Goal: Transaction & Acquisition: Book appointment/travel/reservation

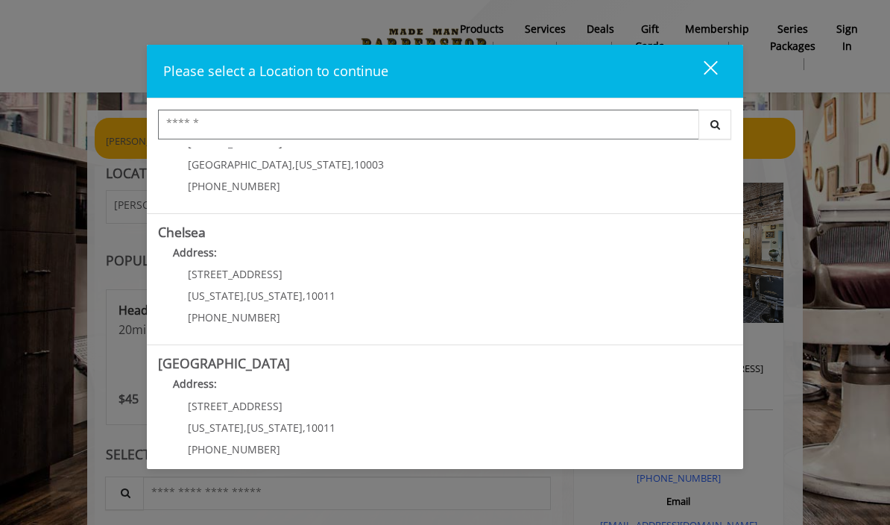
scroll to position [66, 0]
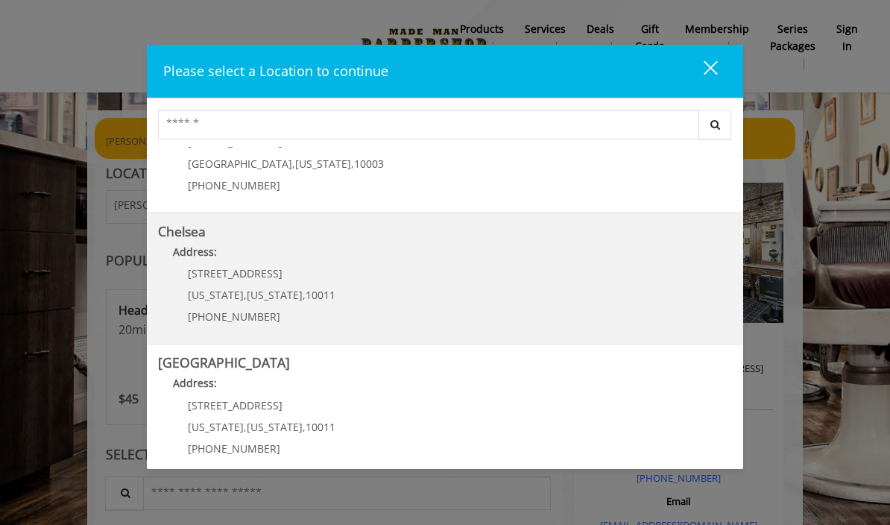
click at [542, 271] on link "Chelsea Address: 169/170 W 23rd St New York , New York , 10011 (917) 639-3902" at bounding box center [445, 278] width 574 height 109
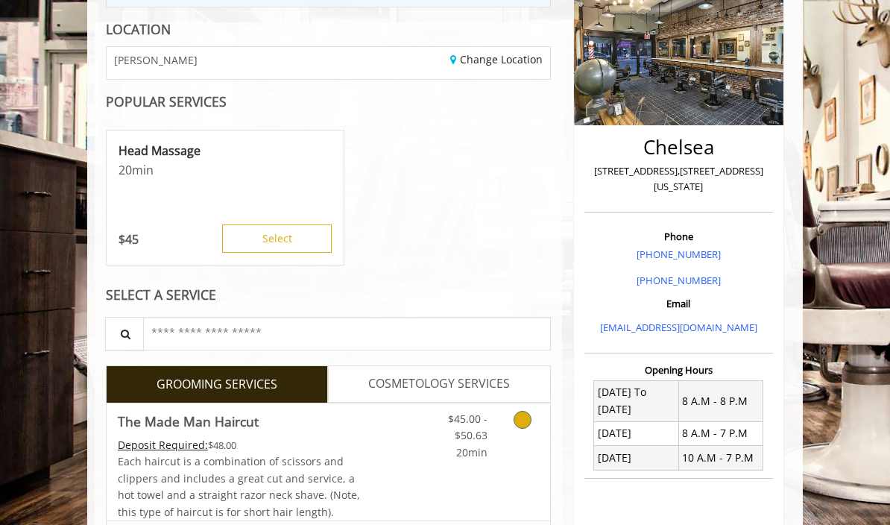
click at [520, 427] on link "Grooming services" at bounding box center [524, 431] width 28 height 57
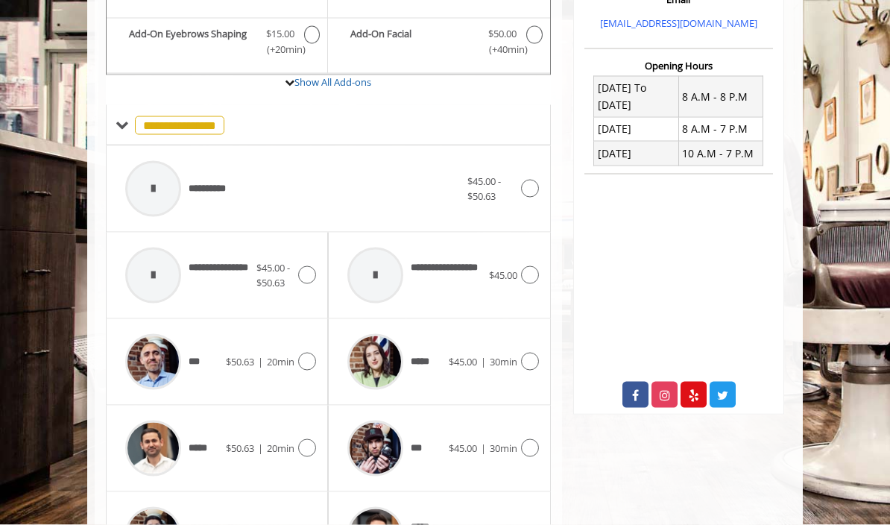
scroll to position [512, 0]
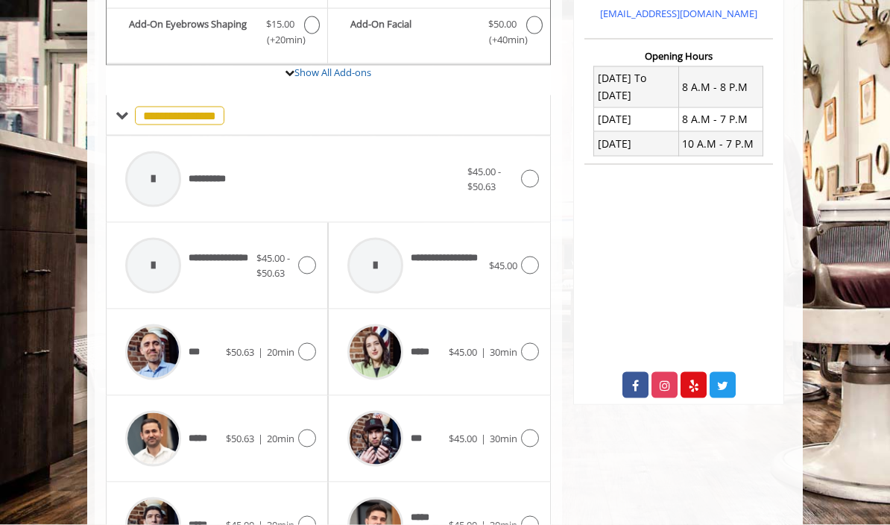
click at [307, 439] on icon at bounding box center [307, 438] width 18 height 18
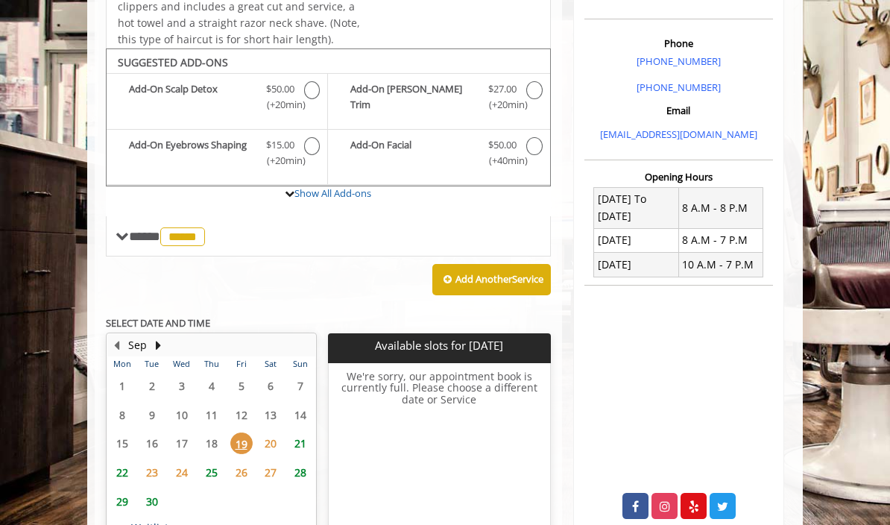
scroll to position [389, 0]
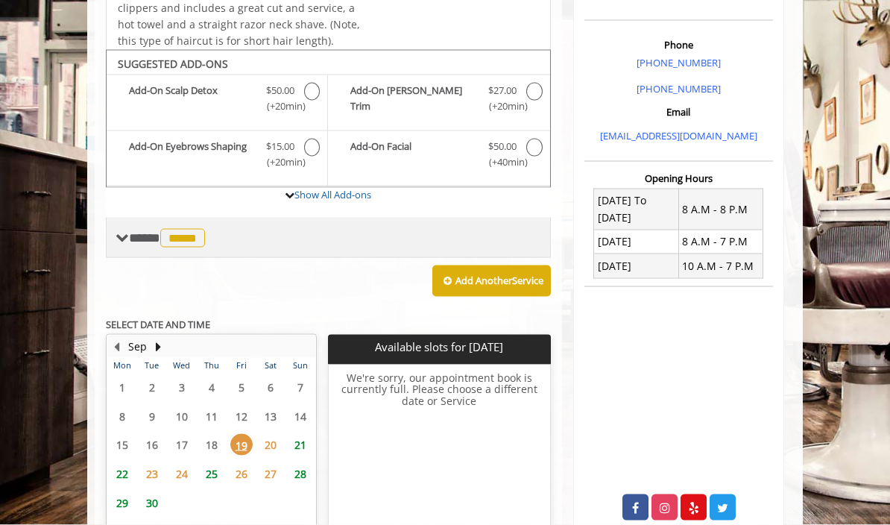
click at [133, 233] on span "**** ***** ********" at bounding box center [169, 237] width 80 height 13
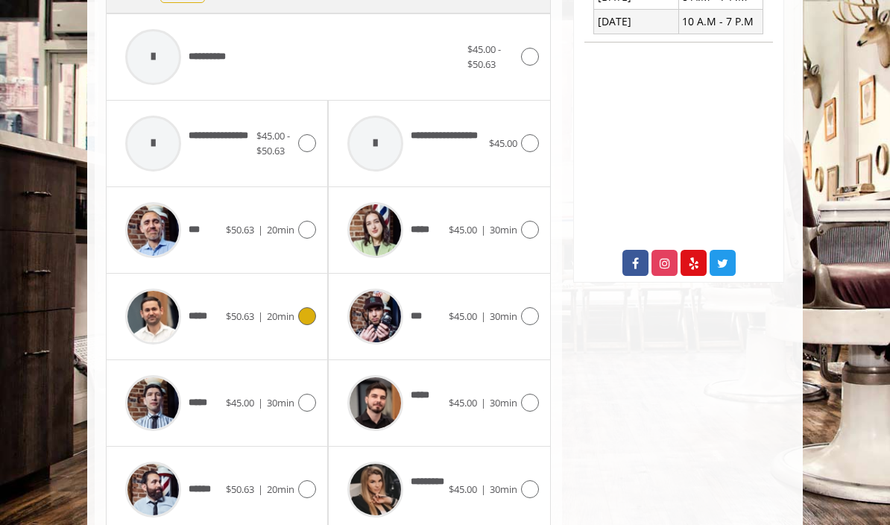
scroll to position [633, 0]
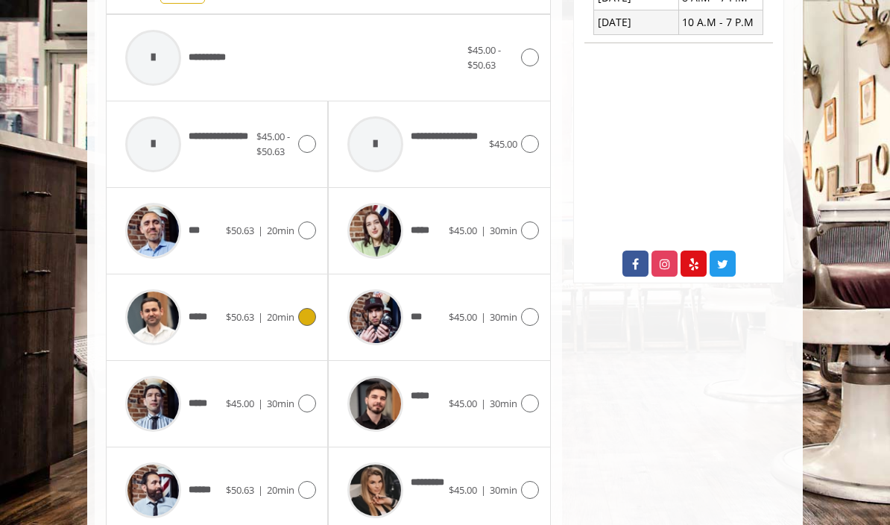
click at [530, 394] on icon at bounding box center [530, 403] width 18 height 18
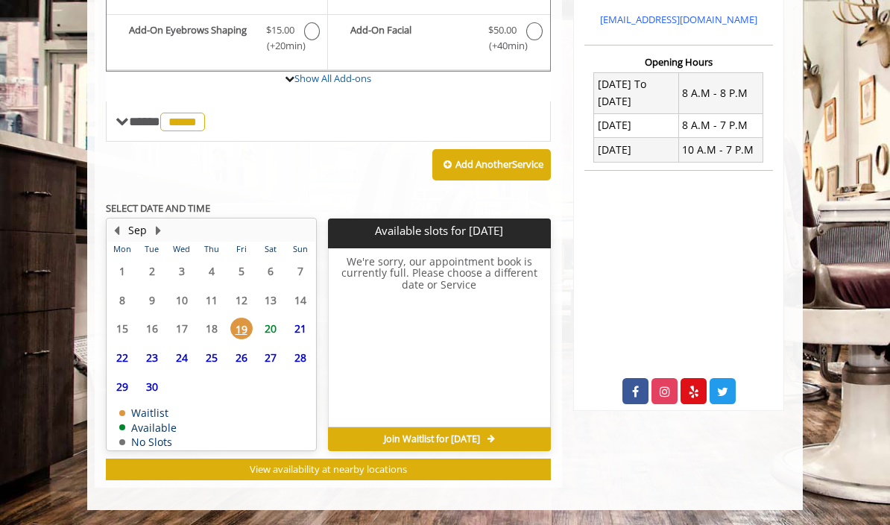
scroll to position [357, 0]
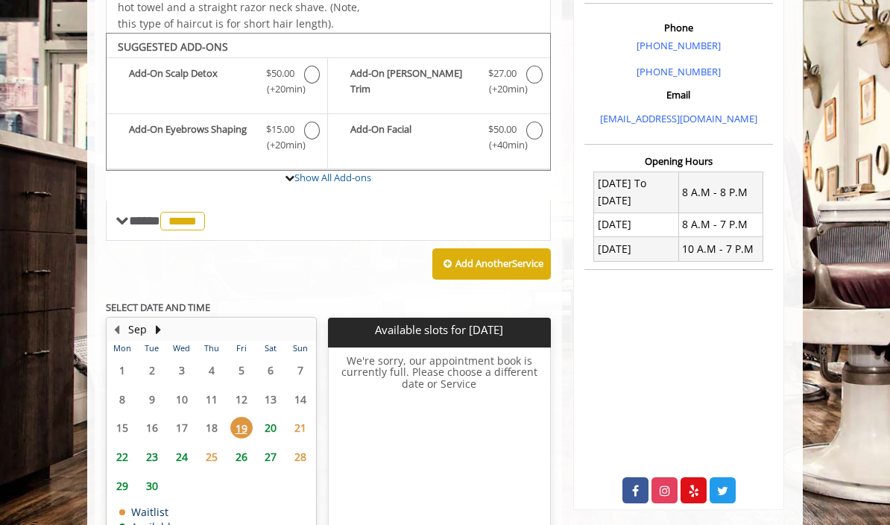
click at [281, 417] on span "20" at bounding box center [270, 428] width 22 height 22
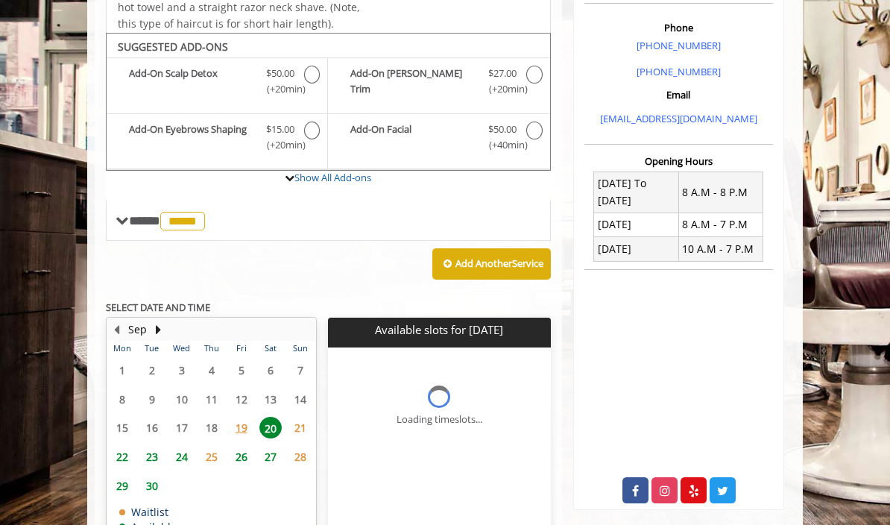
scroll to position [431, 0]
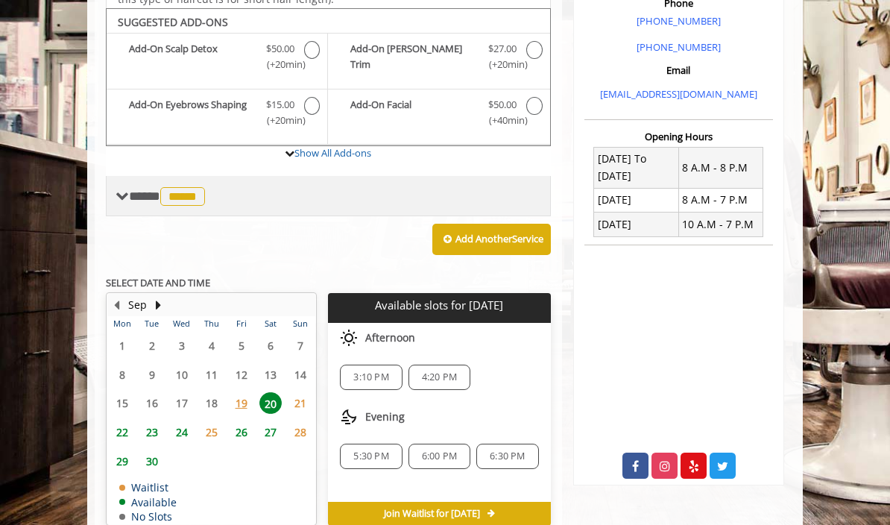
click at [130, 203] on div "**** ***** ********" at bounding box center [328, 196] width 445 height 40
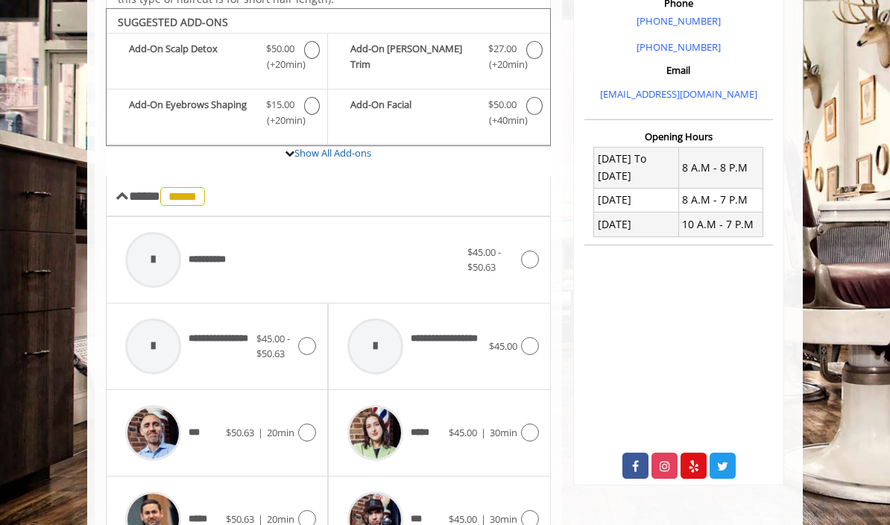
click at [550, 249] on div "**********" at bounding box center [328, 260] width 445 height 86
click at [537, 251] on div at bounding box center [528, 260] width 22 height 18
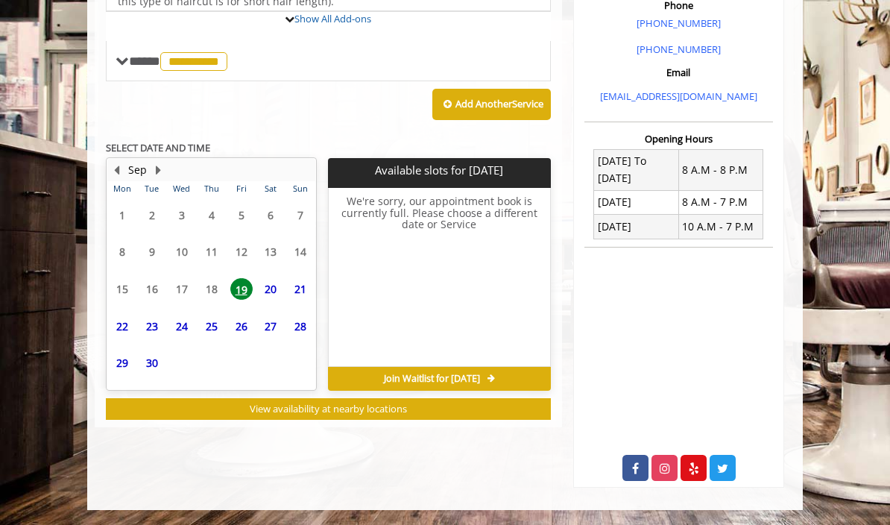
scroll to position [357, 0]
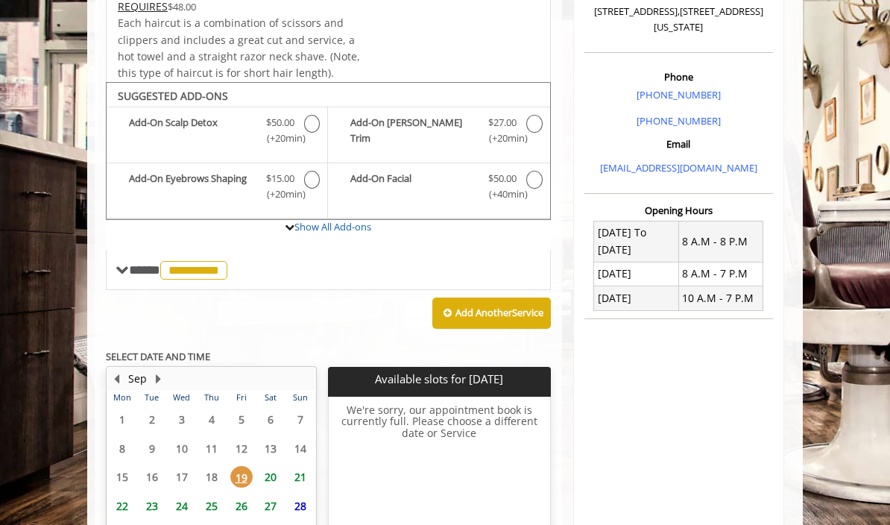
click at [277, 475] on span "20" at bounding box center [270, 477] width 22 height 22
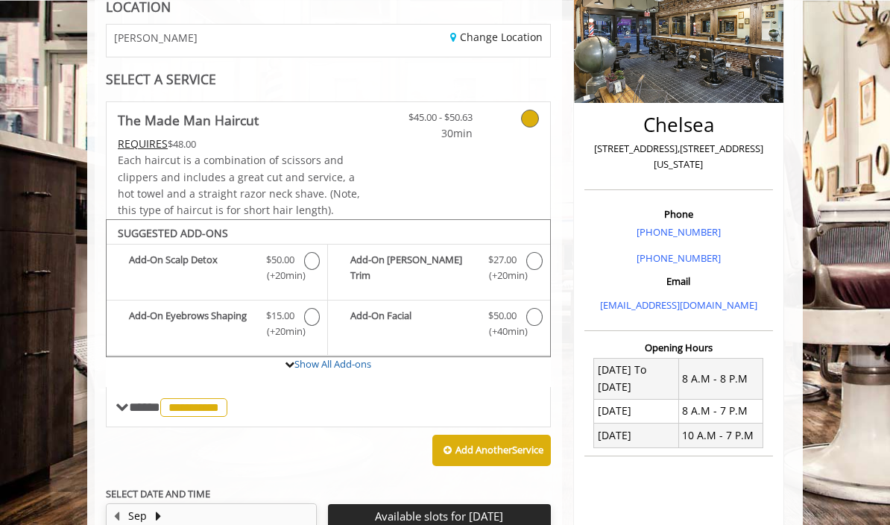
scroll to position [181, 0]
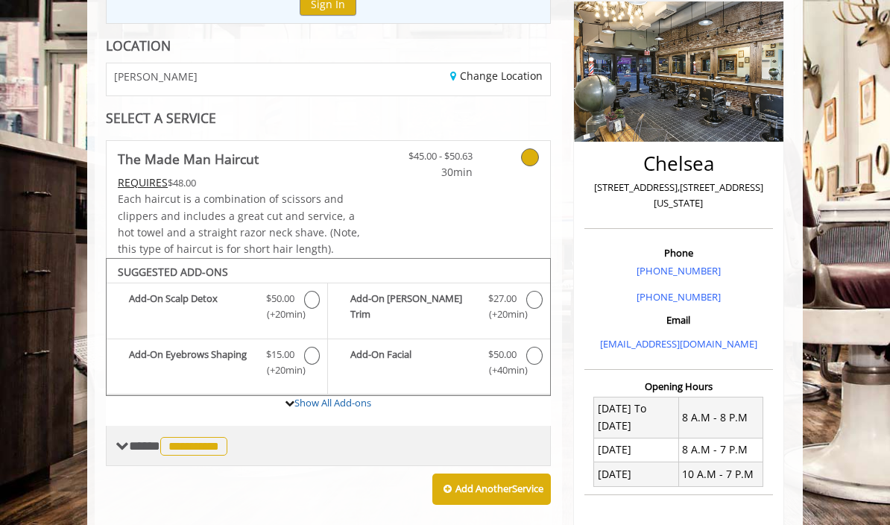
click at [223, 426] on div "**********" at bounding box center [328, 446] width 445 height 40
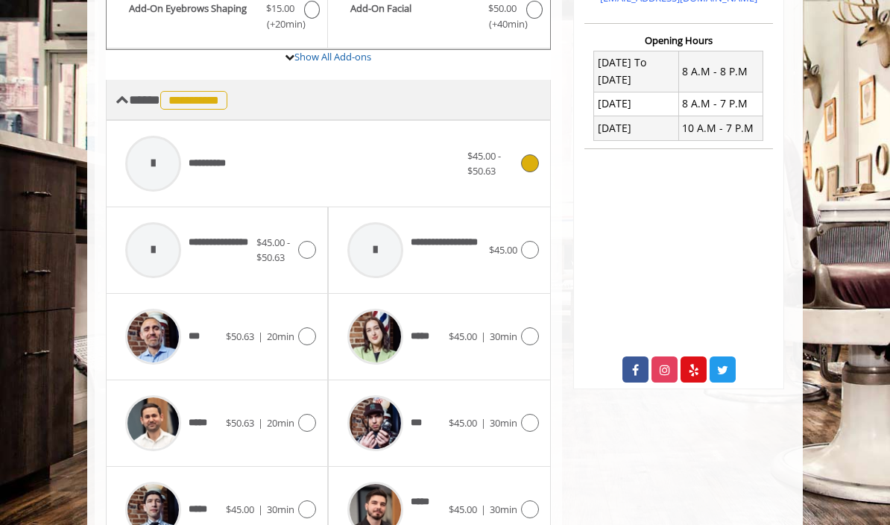
scroll to position [526, 0]
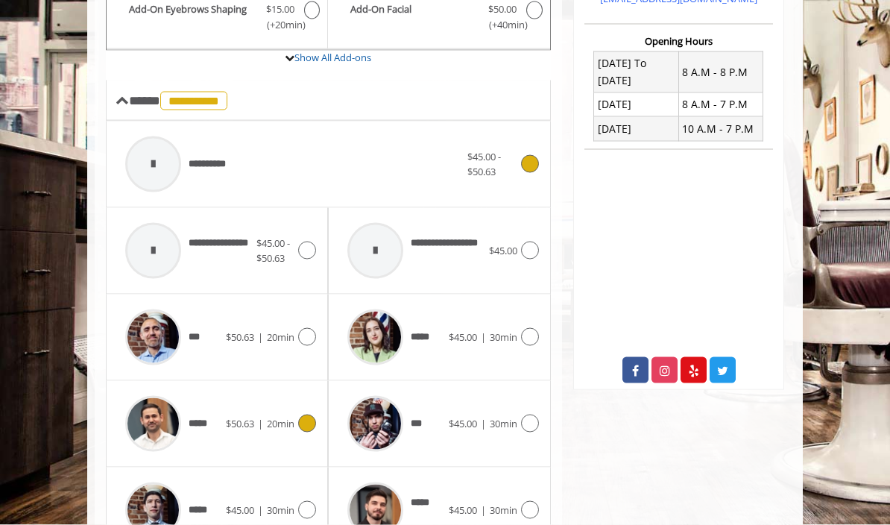
click at [315, 415] on icon at bounding box center [307, 424] width 18 height 18
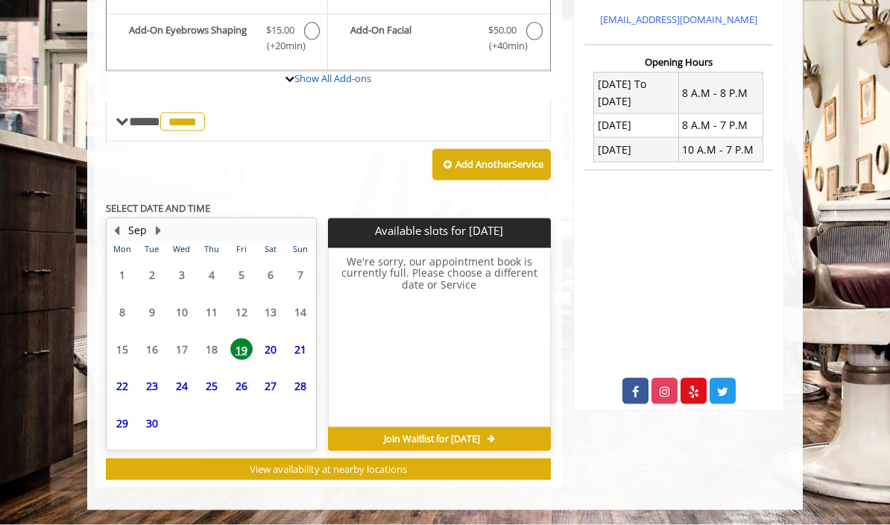
scroll to position [357, 0]
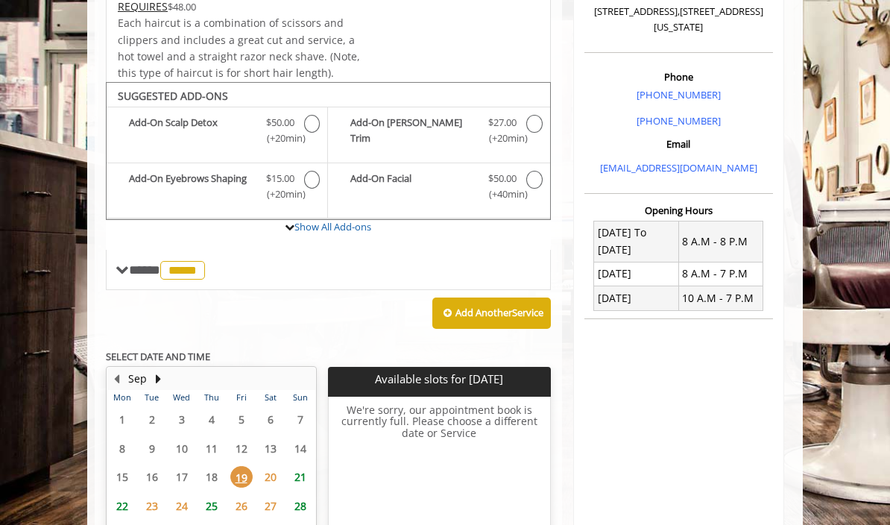
click at [307, 466] on span "21" at bounding box center [300, 477] width 22 height 22
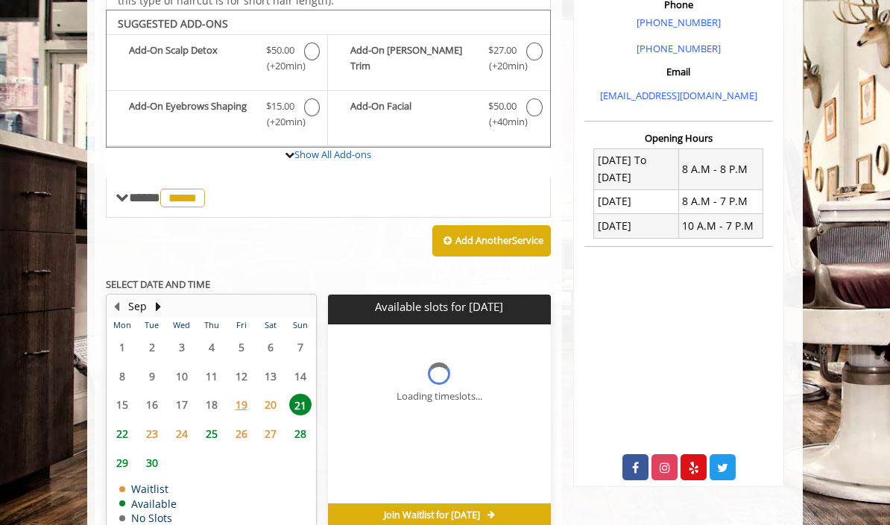
scroll to position [441, 0]
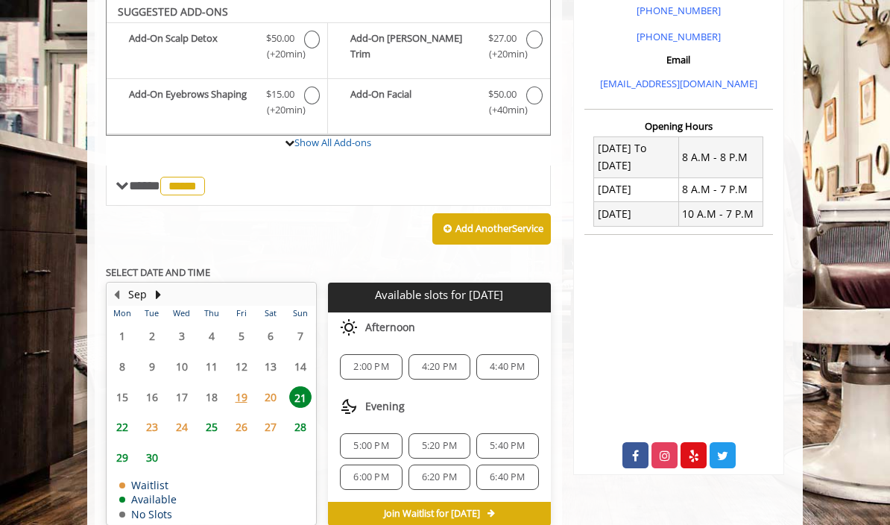
click at [380, 354] on div "2:00 PM" at bounding box center [371, 366] width 62 height 25
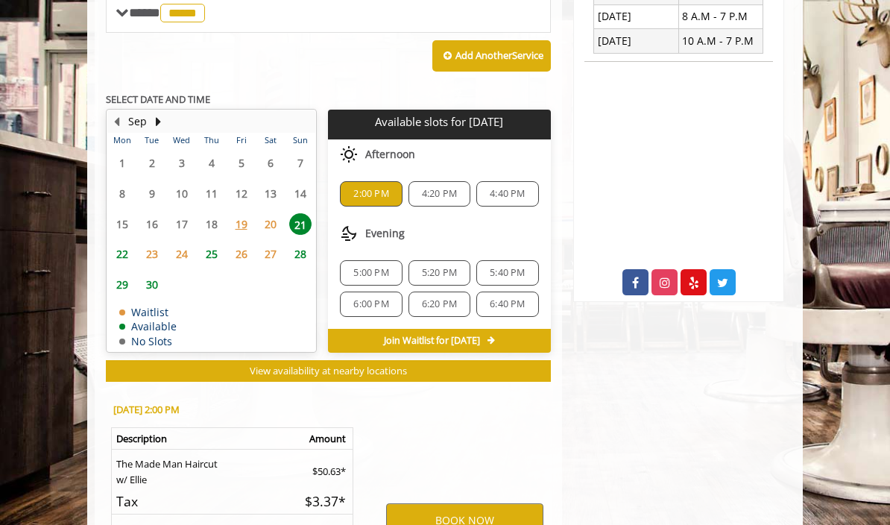
scroll to position [715, 0]
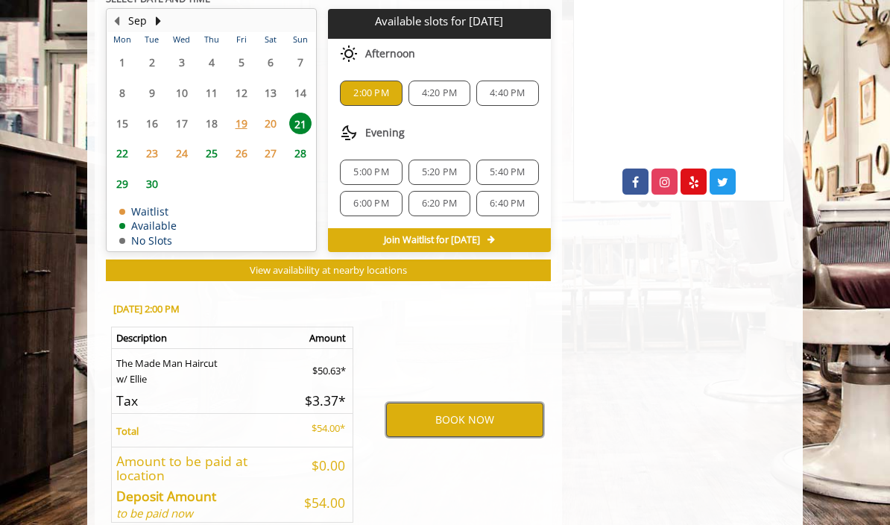
click at [504, 408] on button "BOOK NOW" at bounding box center [464, 420] width 157 height 34
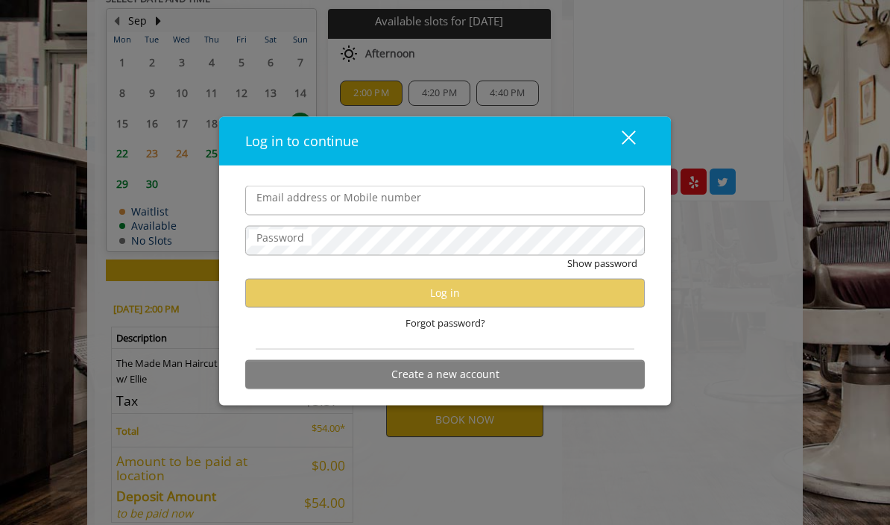
scroll to position [714, 0]
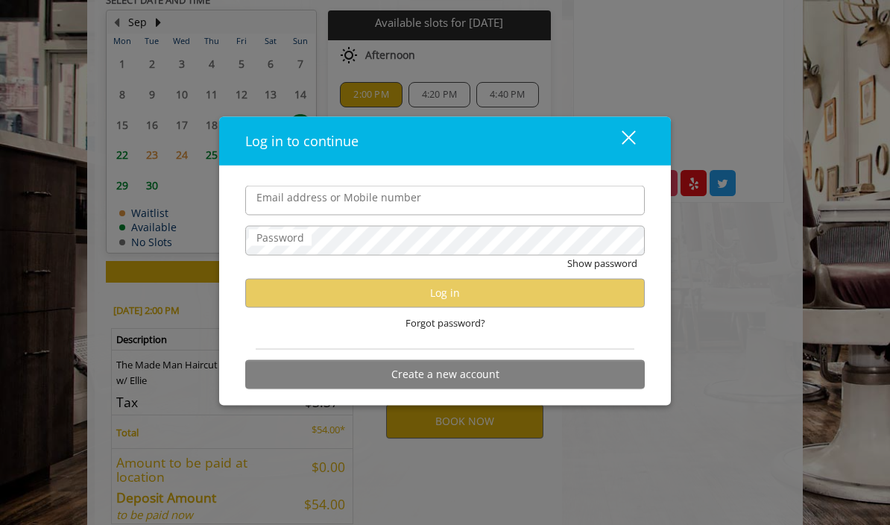
click at [632, 152] on div "close" at bounding box center [620, 141] width 30 height 22
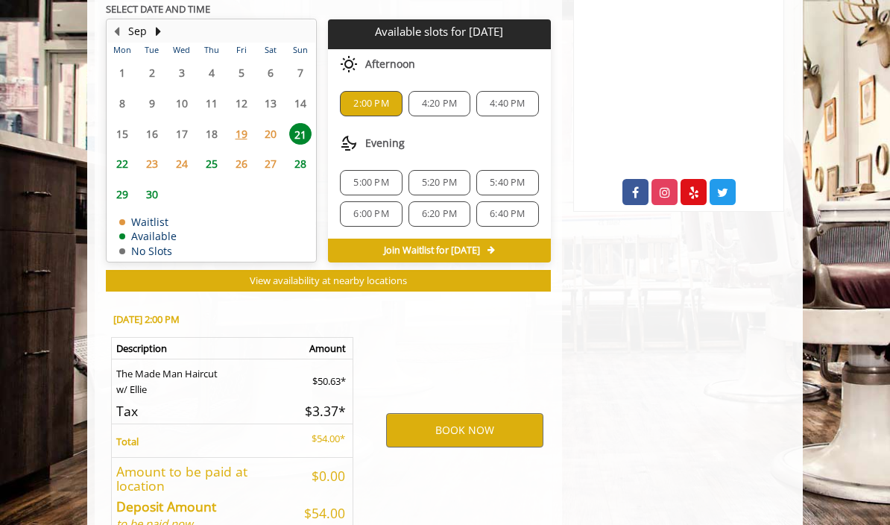
scroll to position [704, 0]
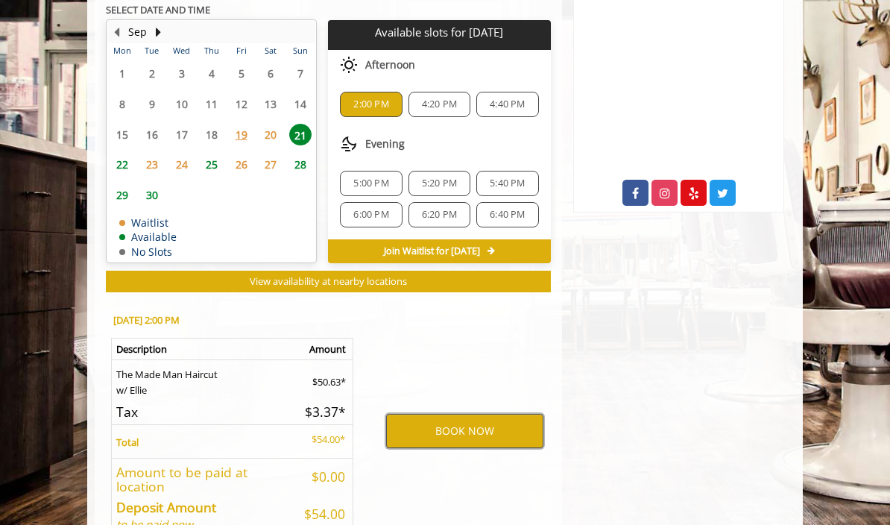
click at [528, 420] on button "BOOK NOW" at bounding box center [464, 431] width 157 height 34
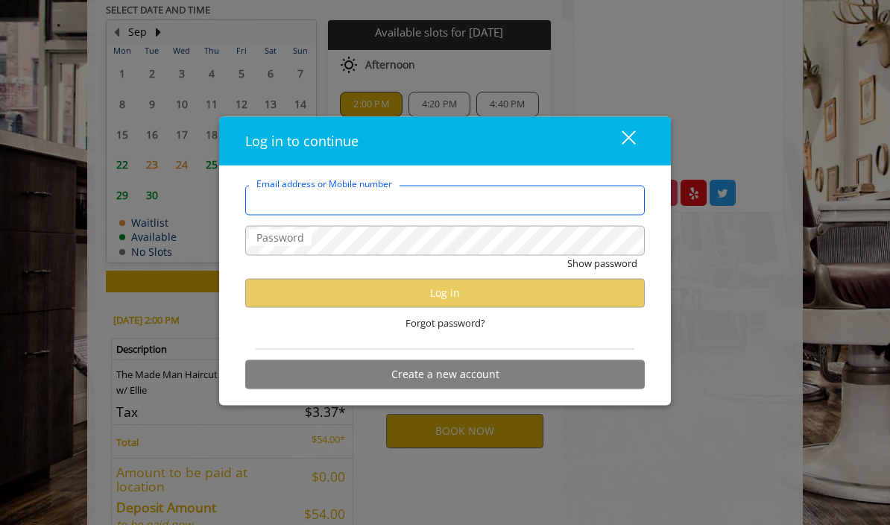
click at [494, 215] on input "Email address or Mobile number" at bounding box center [445, 201] width 400 height 30
click at [526, 215] on input "Email address or Mobile number" at bounding box center [445, 201] width 400 height 30
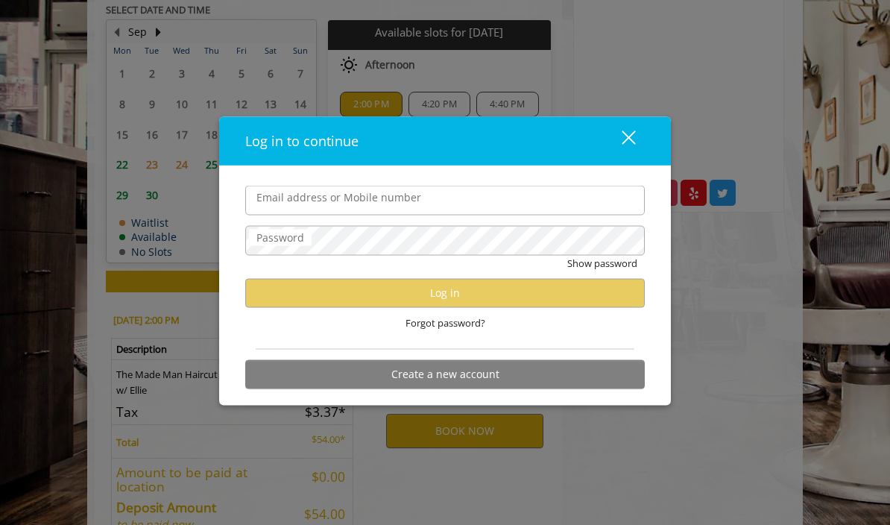
click at [633, 145] on div "close dialog" at bounding box center [629, 137] width 14 height 14
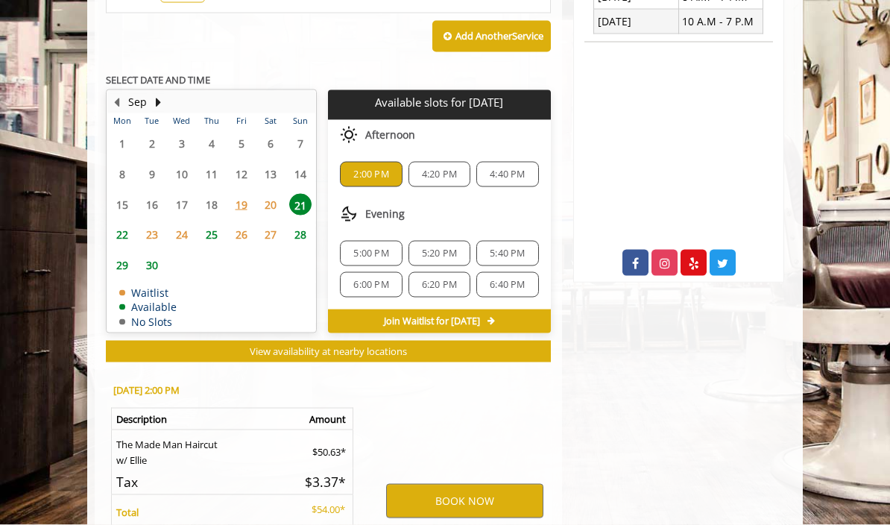
scroll to position [635, 0]
click at [496, 483] on button "BOOK NOW" at bounding box center [464, 500] width 157 height 34
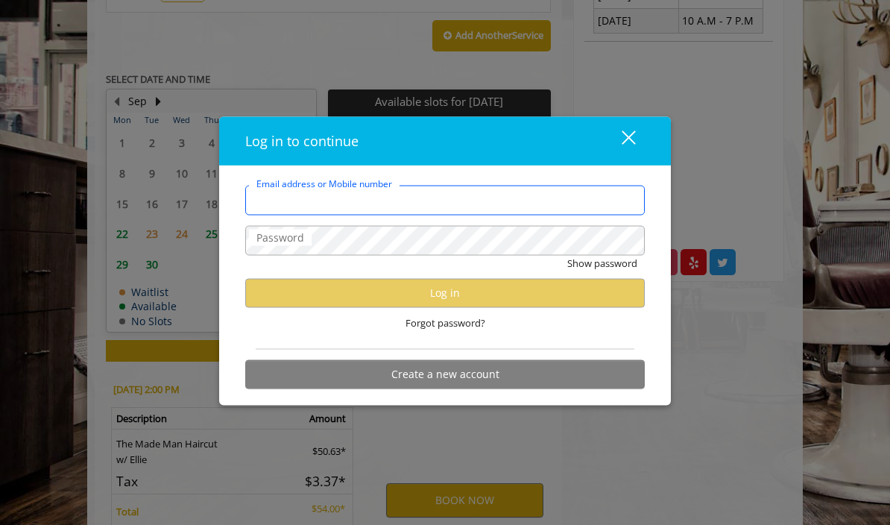
click at [548, 215] on input "Email address or Mobile number" at bounding box center [445, 201] width 400 height 30
type input "**********"
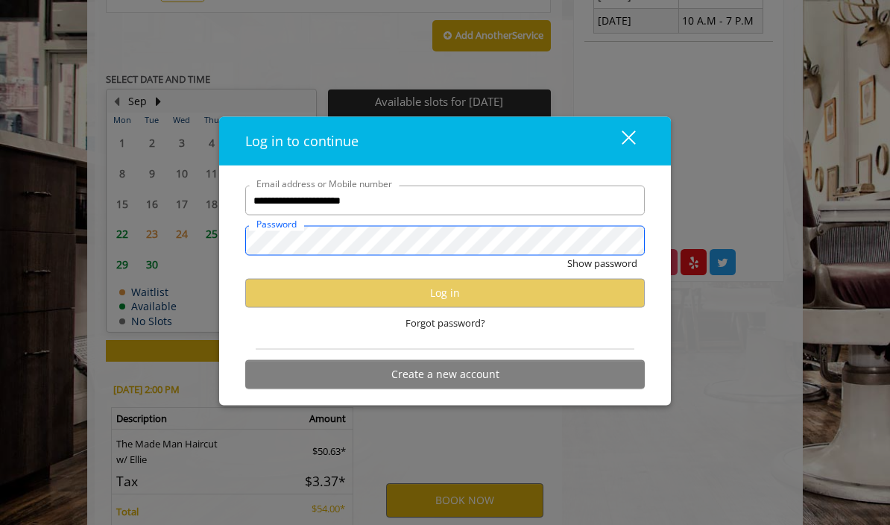
scroll to position [0, 0]
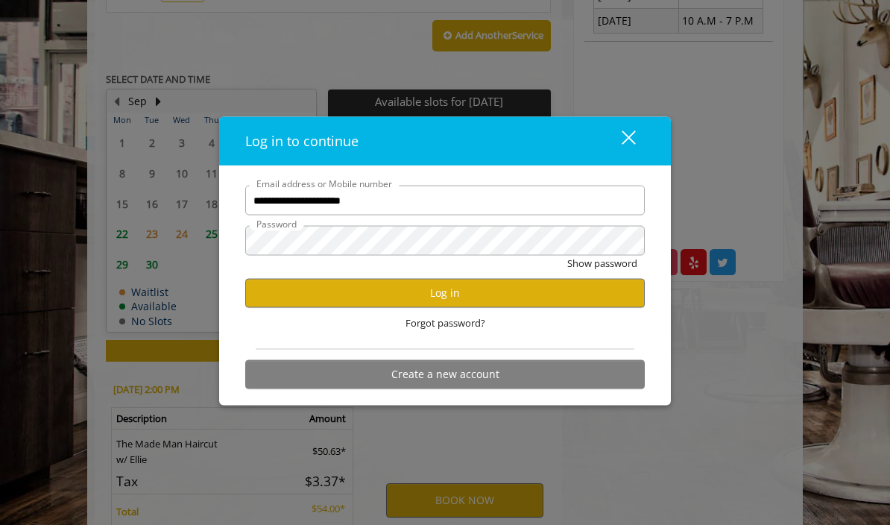
click at [27, 506] on div "**********" at bounding box center [445, 262] width 890 height 525
click at [542, 307] on button "Log in" at bounding box center [445, 292] width 400 height 29
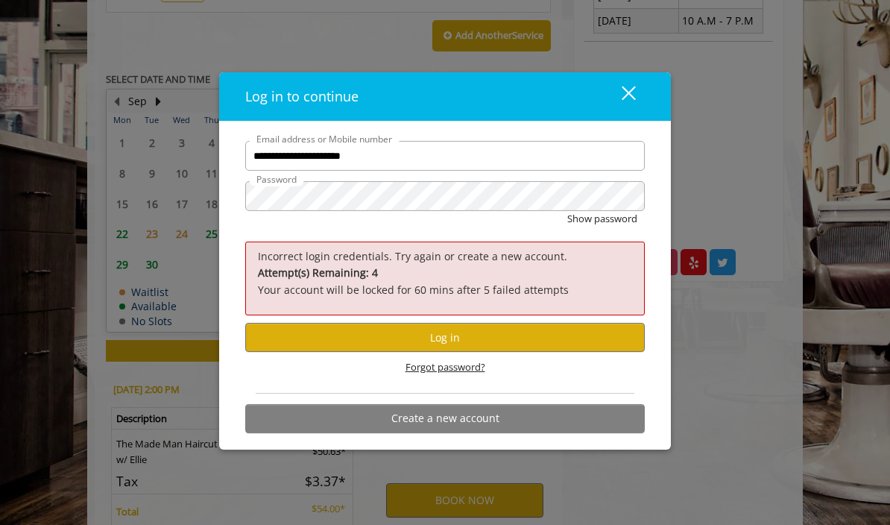
click at [472, 375] on span "Forgot password?" at bounding box center [446, 367] width 80 height 16
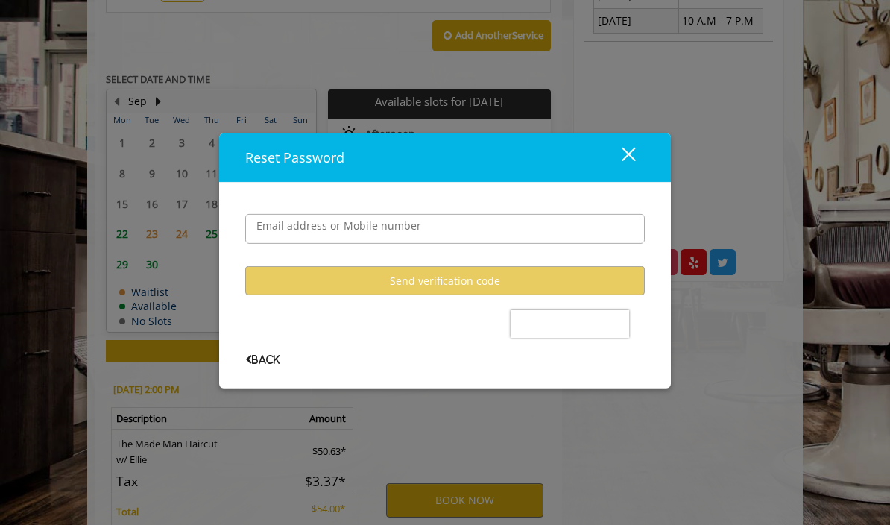
click at [620, 221] on div "Email address or Mobile number Send verification code Back" at bounding box center [445, 286] width 452 height 206
click at [638, 173] on button "close" at bounding box center [619, 157] width 51 height 31
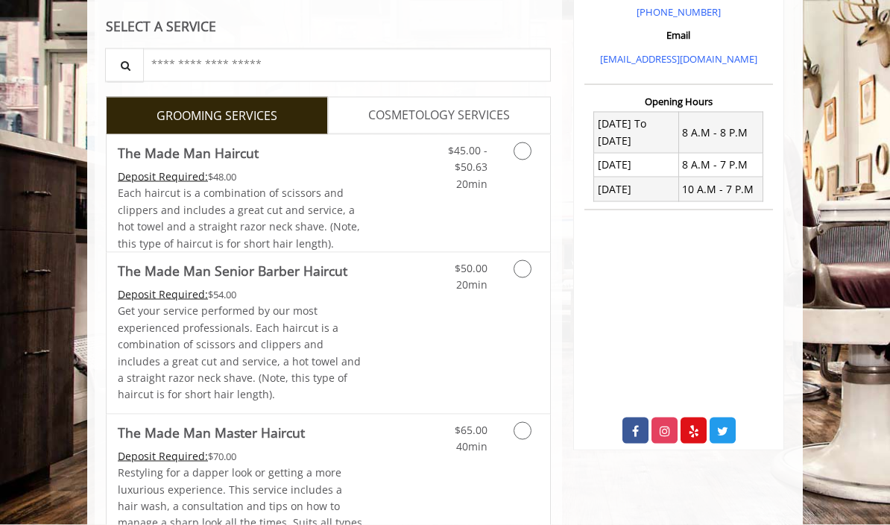
scroll to position [463, 0]
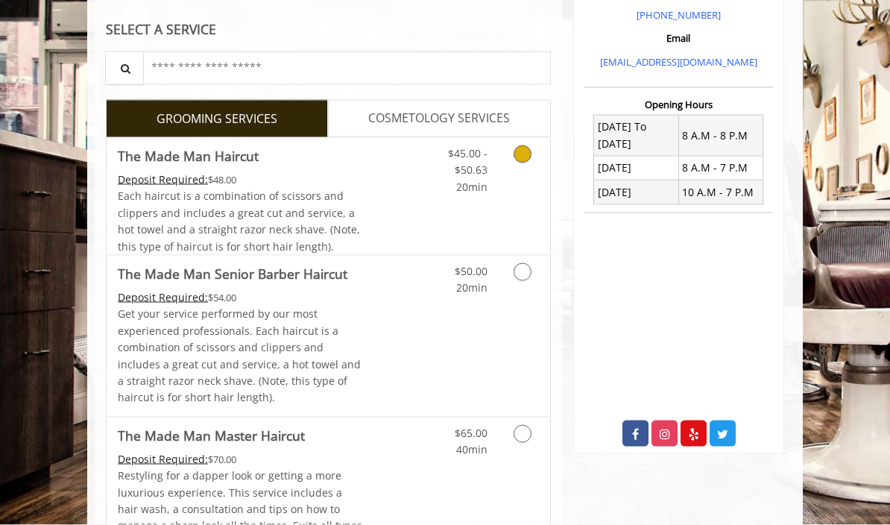
click at [521, 148] on icon "Grooming services" at bounding box center [523, 154] width 18 height 18
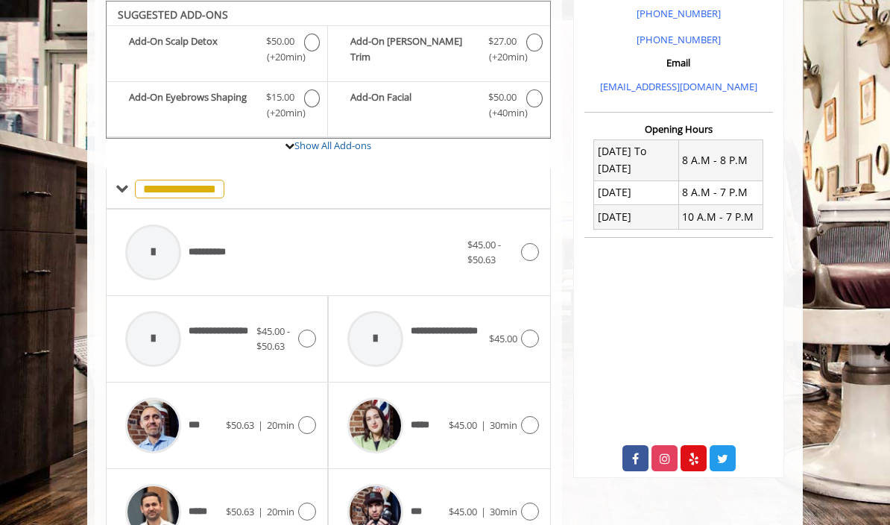
scroll to position [435, 0]
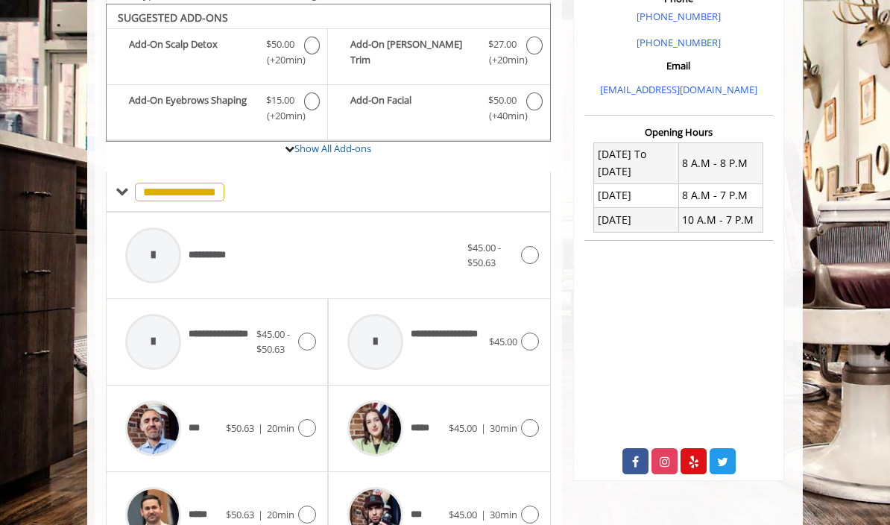
click at [315, 509] on icon at bounding box center [307, 515] width 18 height 18
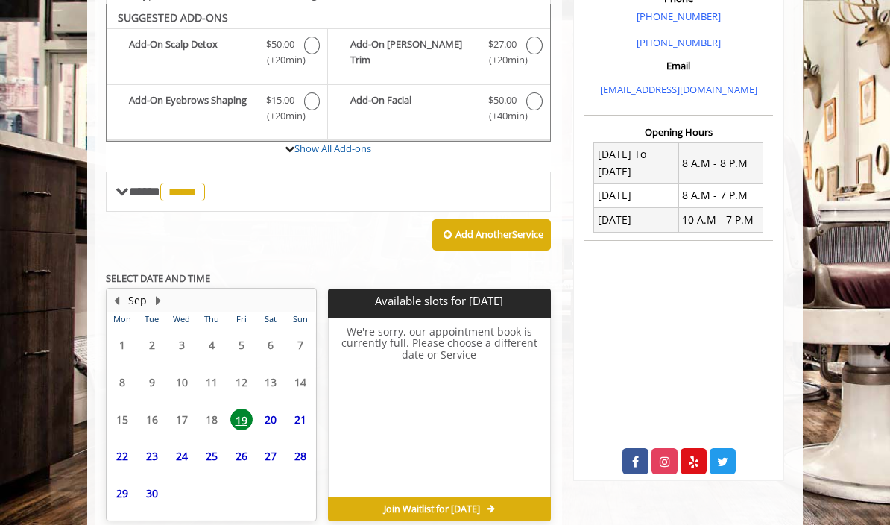
scroll to position [357, 0]
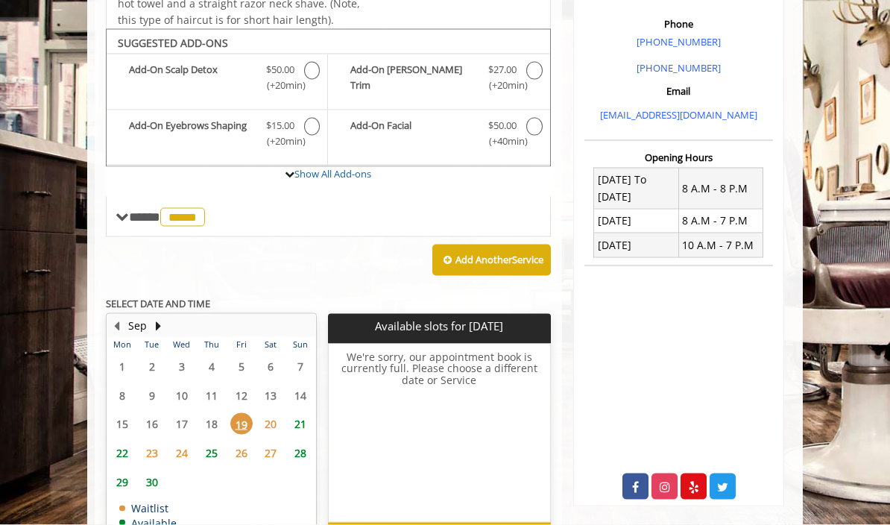
click at [302, 413] on span "21" at bounding box center [300, 424] width 22 height 22
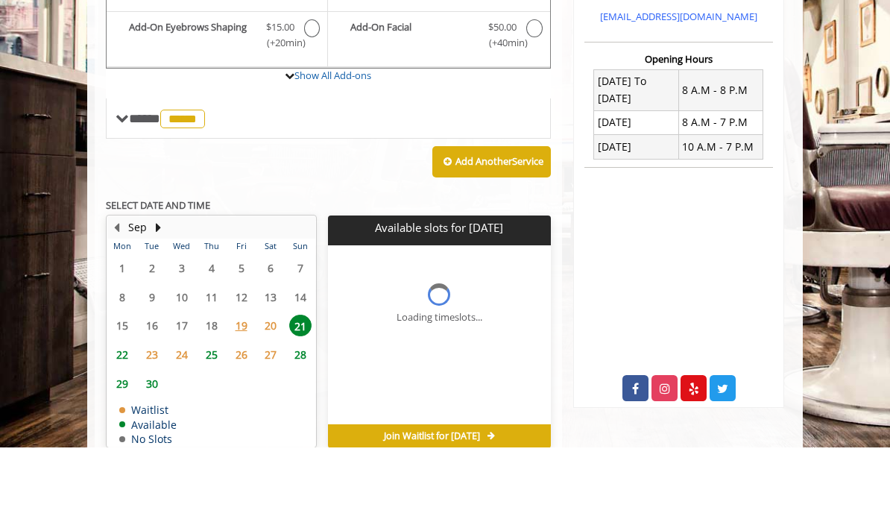
scroll to position [441, 0]
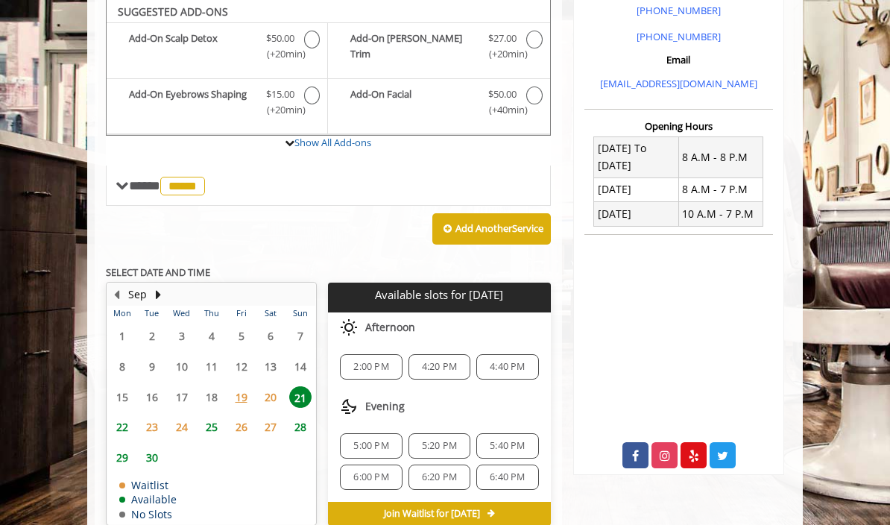
click at [365, 365] on div "2:00 PM" at bounding box center [371, 366] width 62 height 25
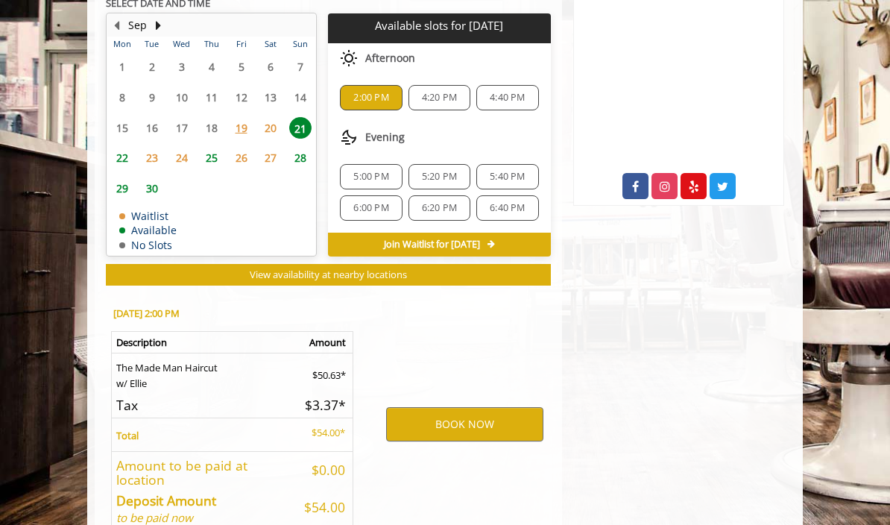
scroll to position [715, 0]
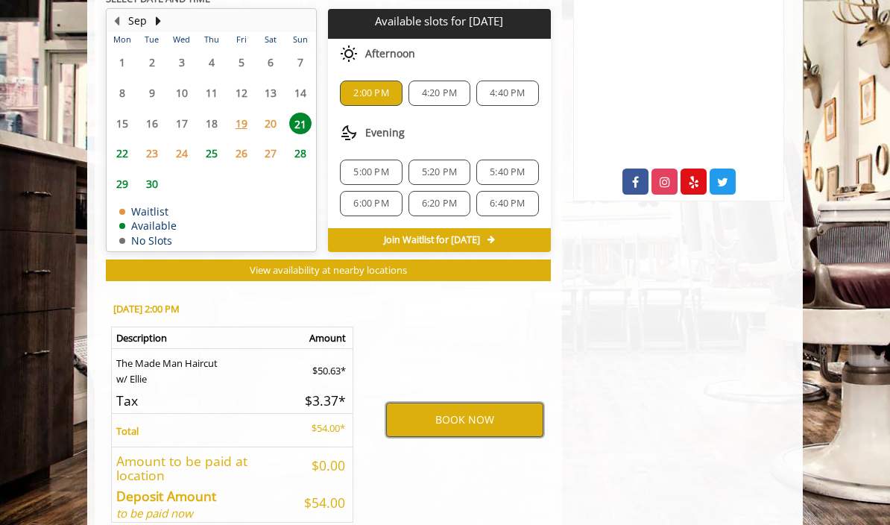
click at [501, 414] on button "BOOK NOW" at bounding box center [464, 420] width 157 height 34
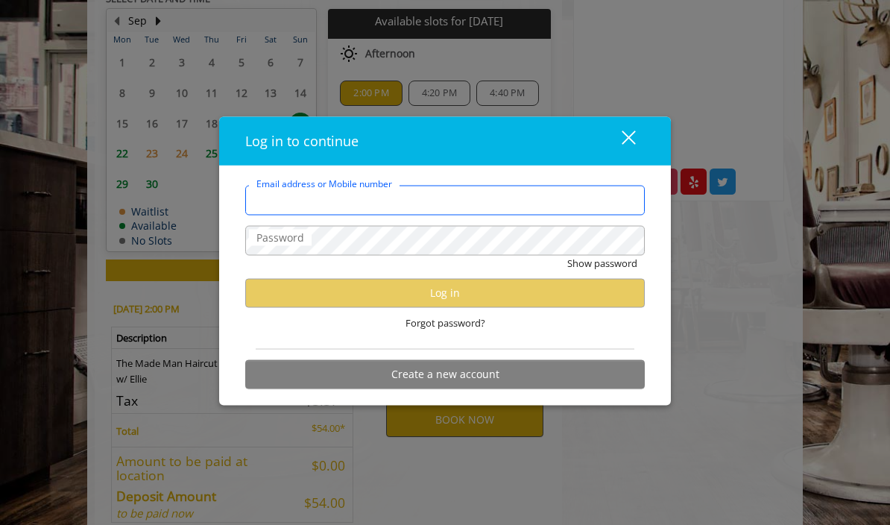
type input "**********"
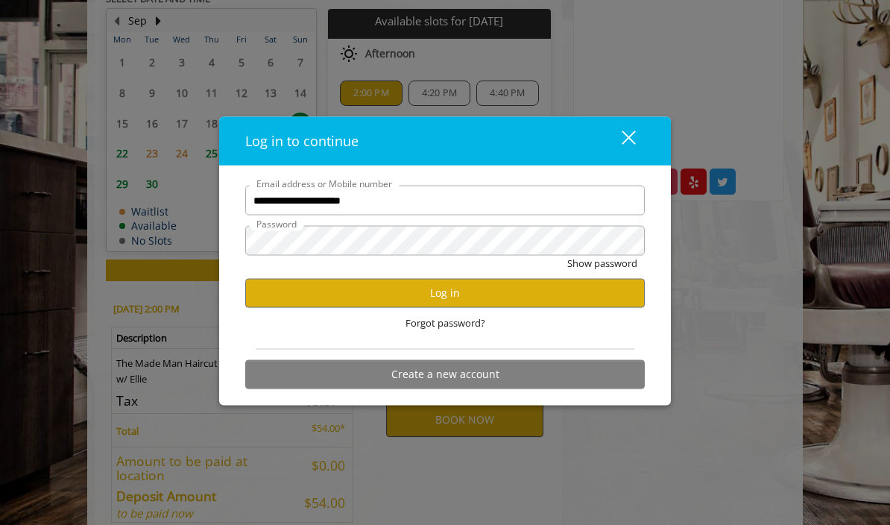
click at [602, 271] on button "Show password" at bounding box center [602, 264] width 70 height 16
click at [583, 307] on button "Log in" at bounding box center [445, 292] width 400 height 29
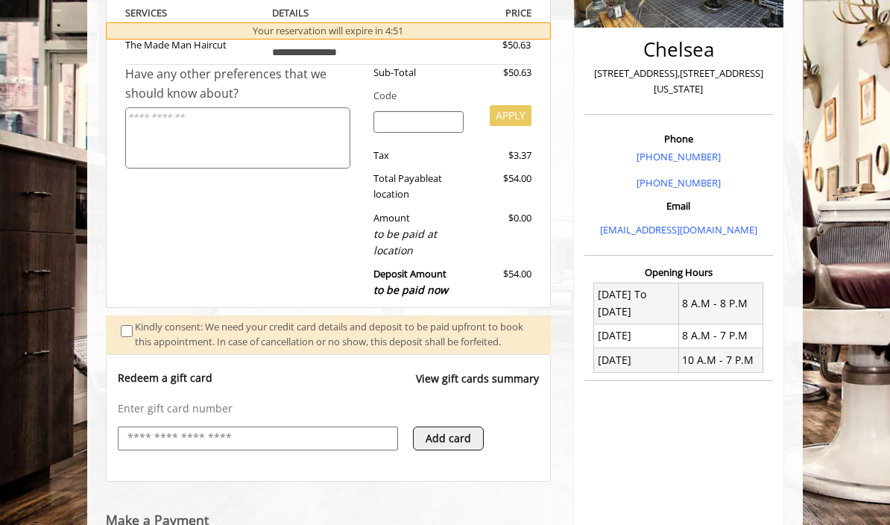
scroll to position [508, 0]
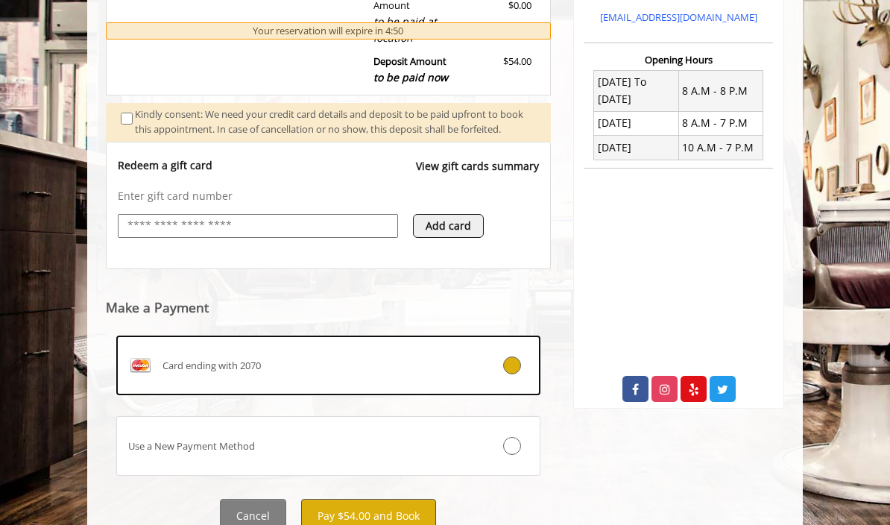
click at [421, 524] on button "Pay $54.00 and Book" at bounding box center [368, 516] width 135 height 34
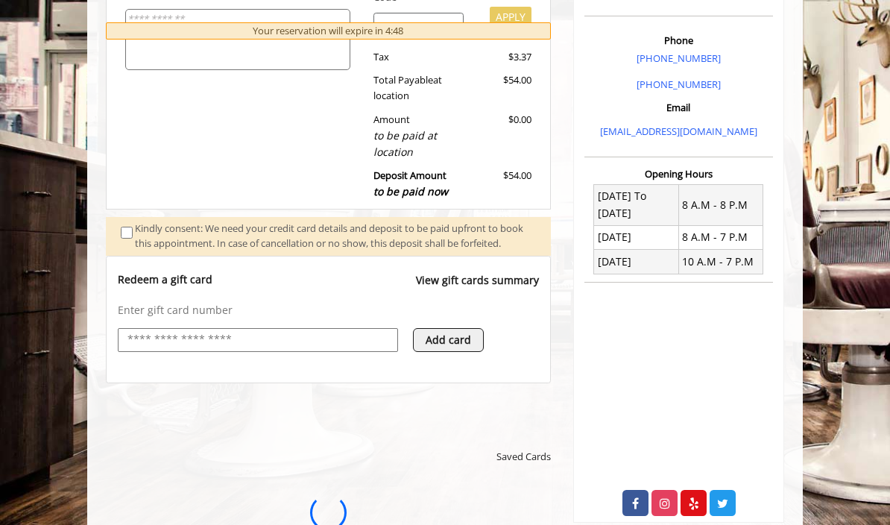
scroll to position [0, 0]
